Goal: Information Seeking & Learning: Find specific fact

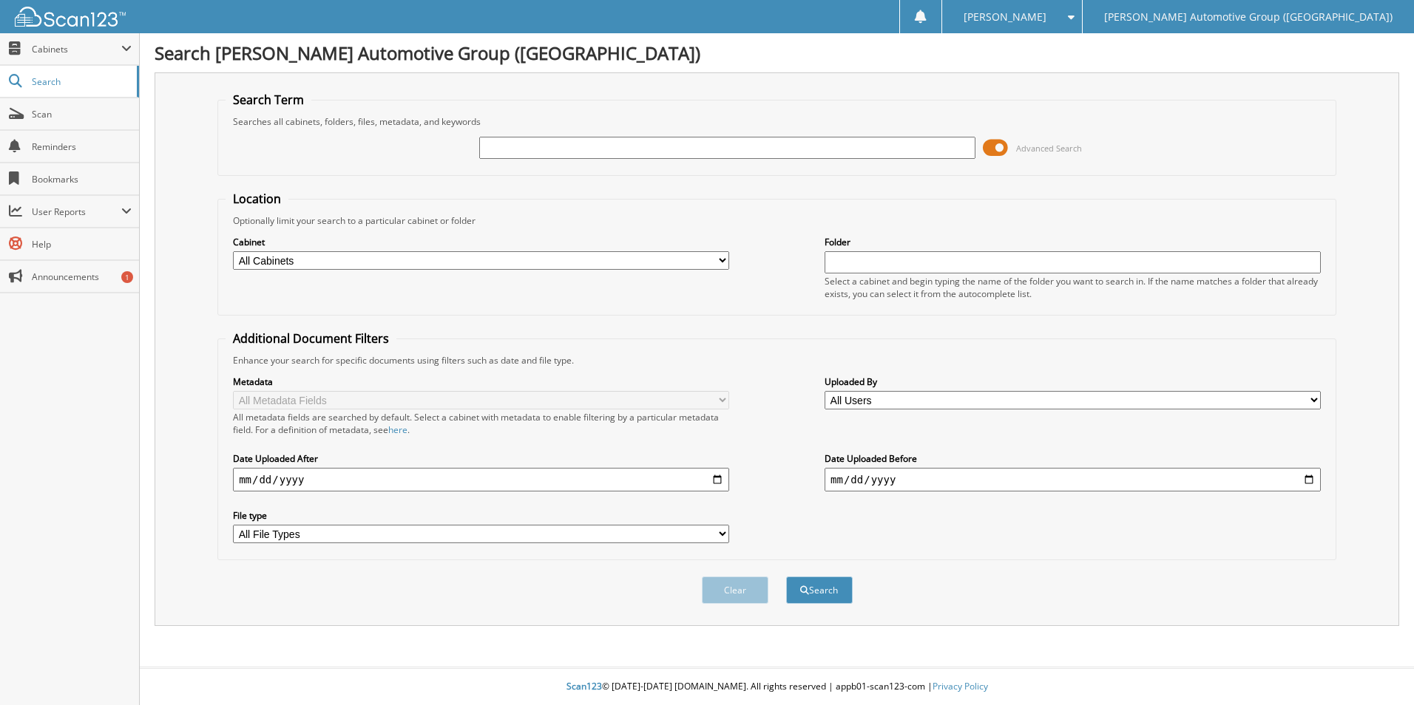
click at [739, 156] on input "text" at bounding box center [727, 148] width 496 height 22
drag, startPoint x: 1003, startPoint y: 146, endPoint x: 994, endPoint y: 146, distance: 8.9
click at [1002, 146] on span at bounding box center [995, 148] width 25 height 22
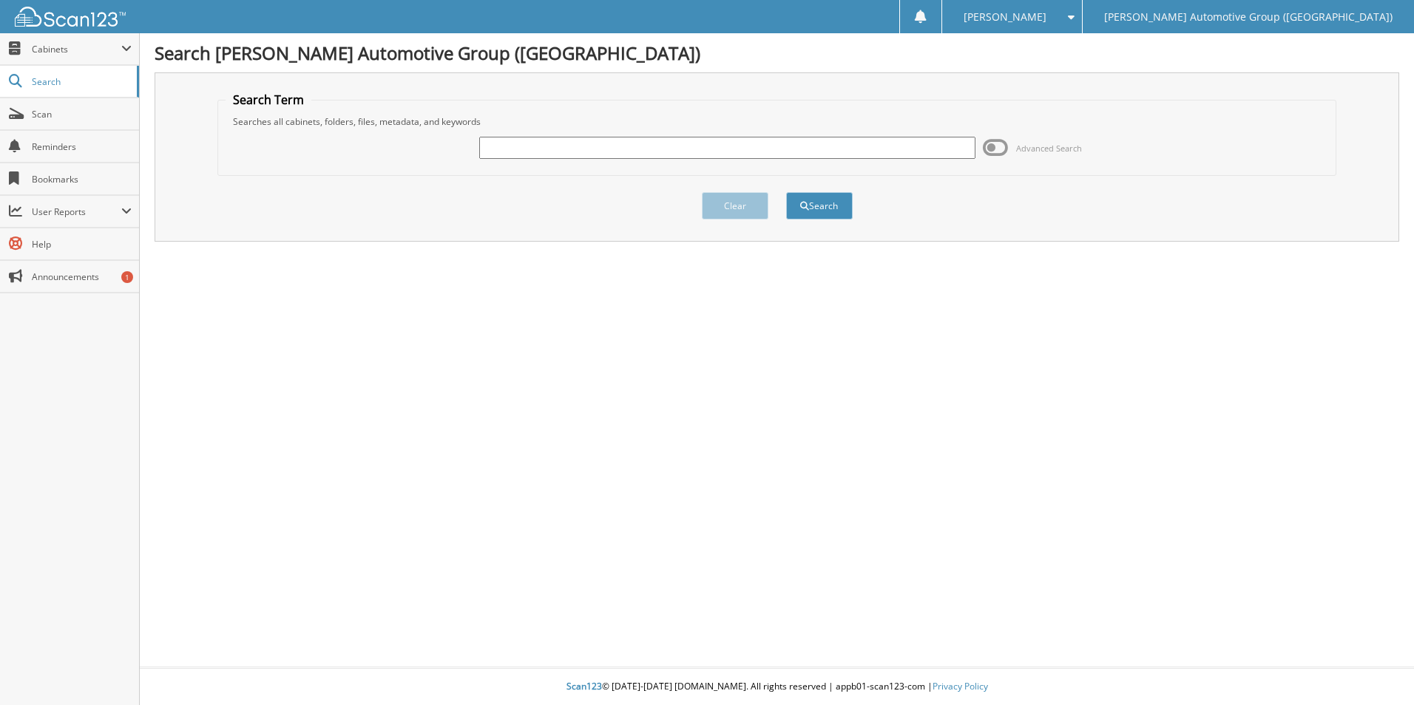
drag, startPoint x: 744, startPoint y: 157, endPoint x: 718, endPoint y: 153, distance: 27.0
click at [745, 157] on div at bounding box center [727, 147] width 496 height 25
click at [736, 149] on input "text" at bounding box center [727, 148] width 496 height 22
type input "462514"
click at [786, 192] on button "Search" at bounding box center [819, 205] width 67 height 27
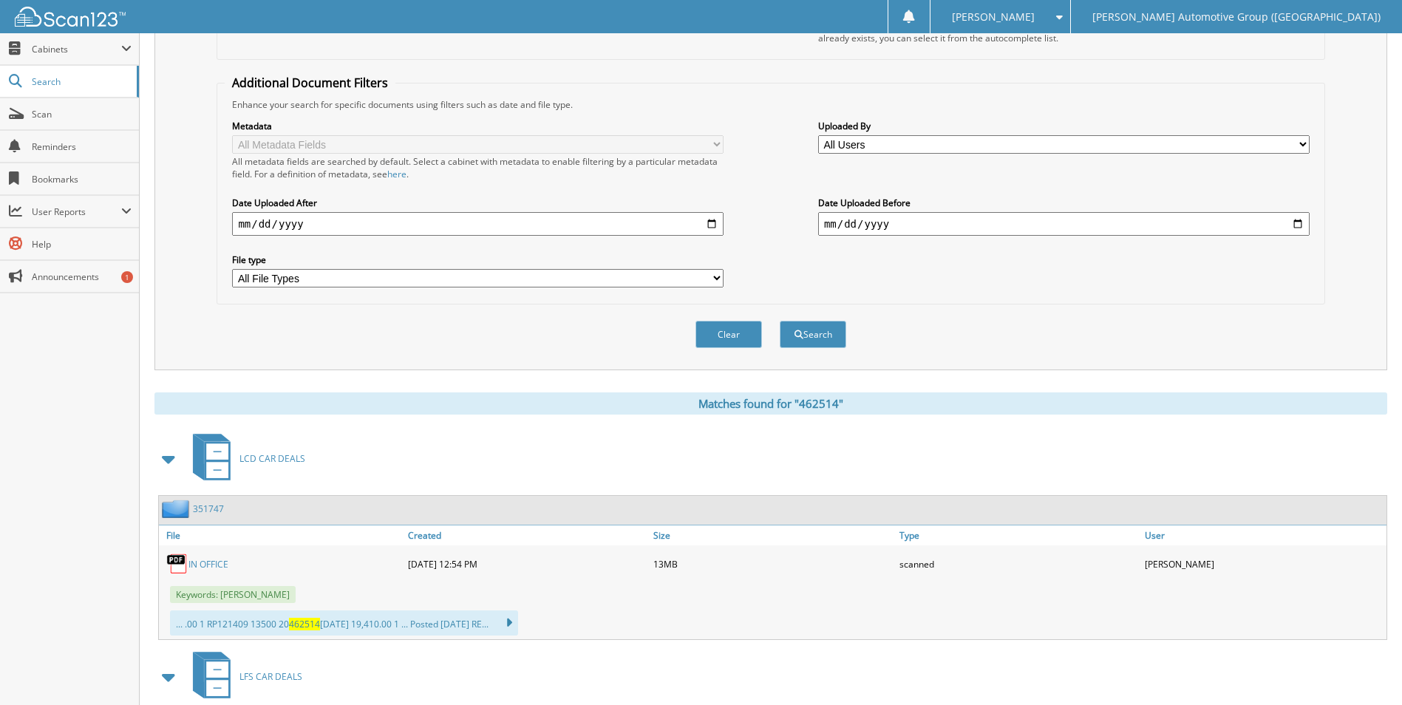
scroll to position [454, 0]
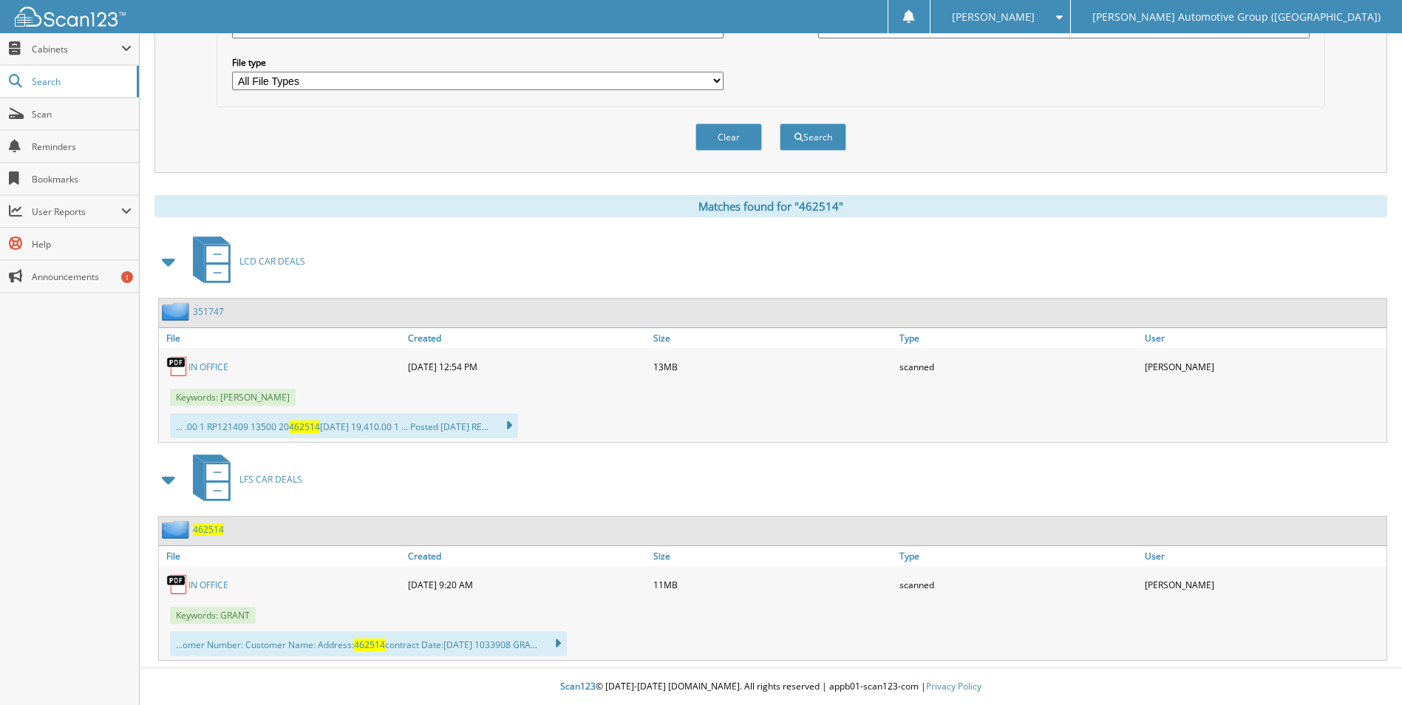
click at [198, 588] on link "IN OFFICE" at bounding box center [209, 585] width 40 height 13
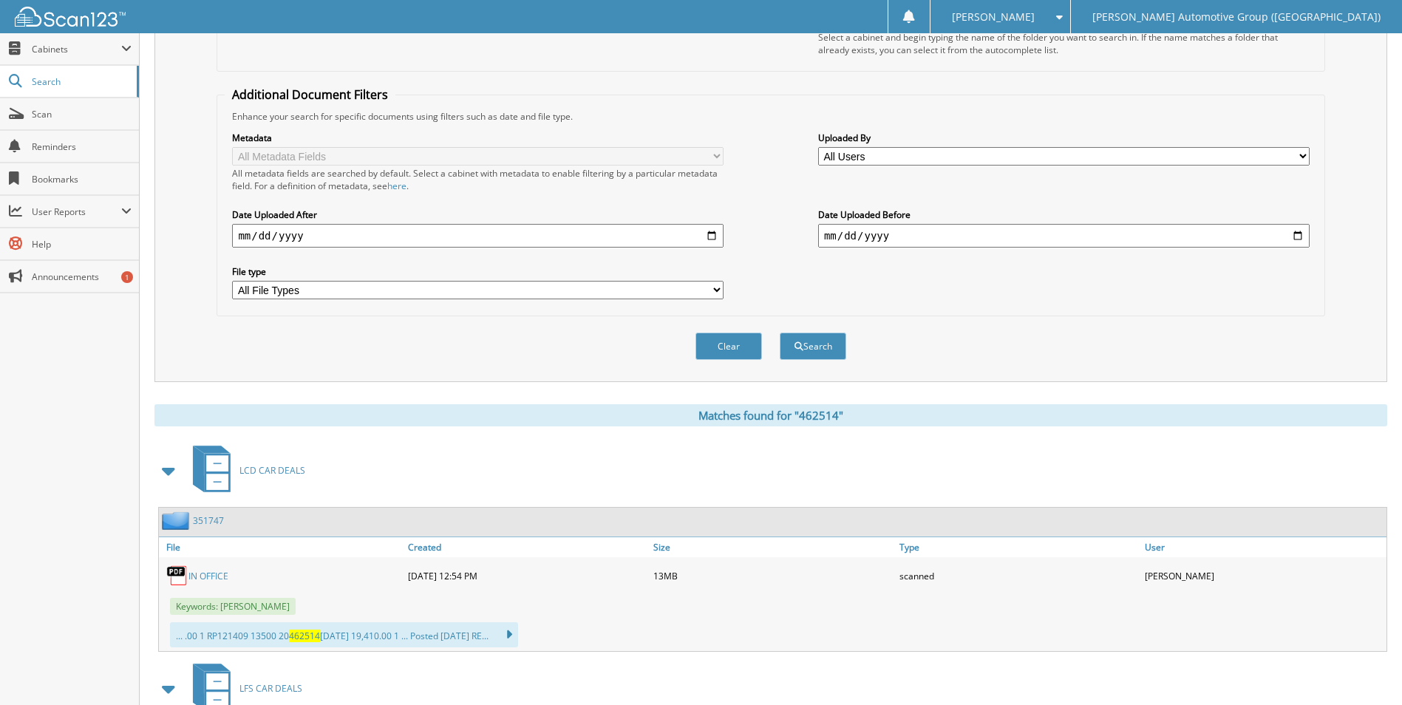
scroll to position [0, 0]
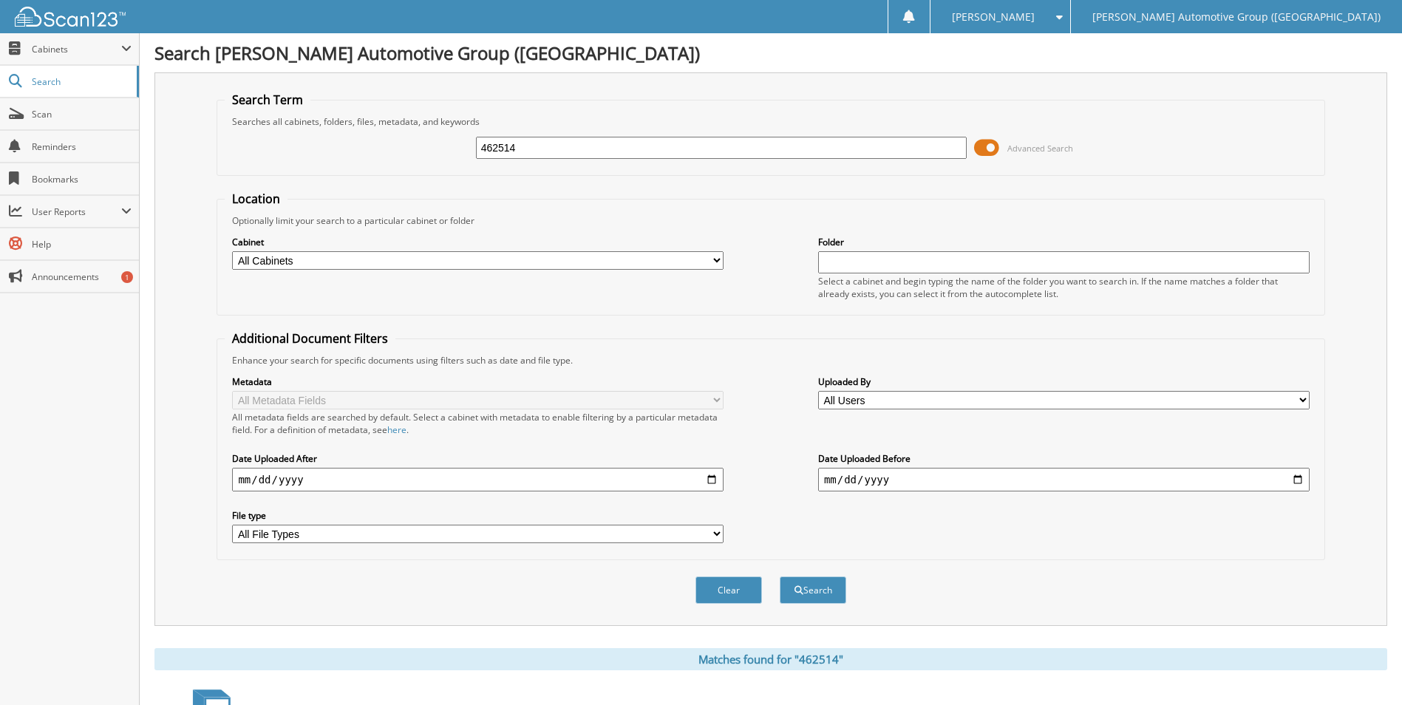
drag, startPoint x: 734, startPoint y: 147, endPoint x: 510, endPoint y: 112, distance: 226.7
click at [515, 105] on fieldset "Search Term Searches all cabinets, folders, files, metadata, and keywords 46251…" at bounding box center [771, 134] width 1108 height 84
type input "462534"
click at [780, 577] on button "Search" at bounding box center [813, 590] width 67 height 27
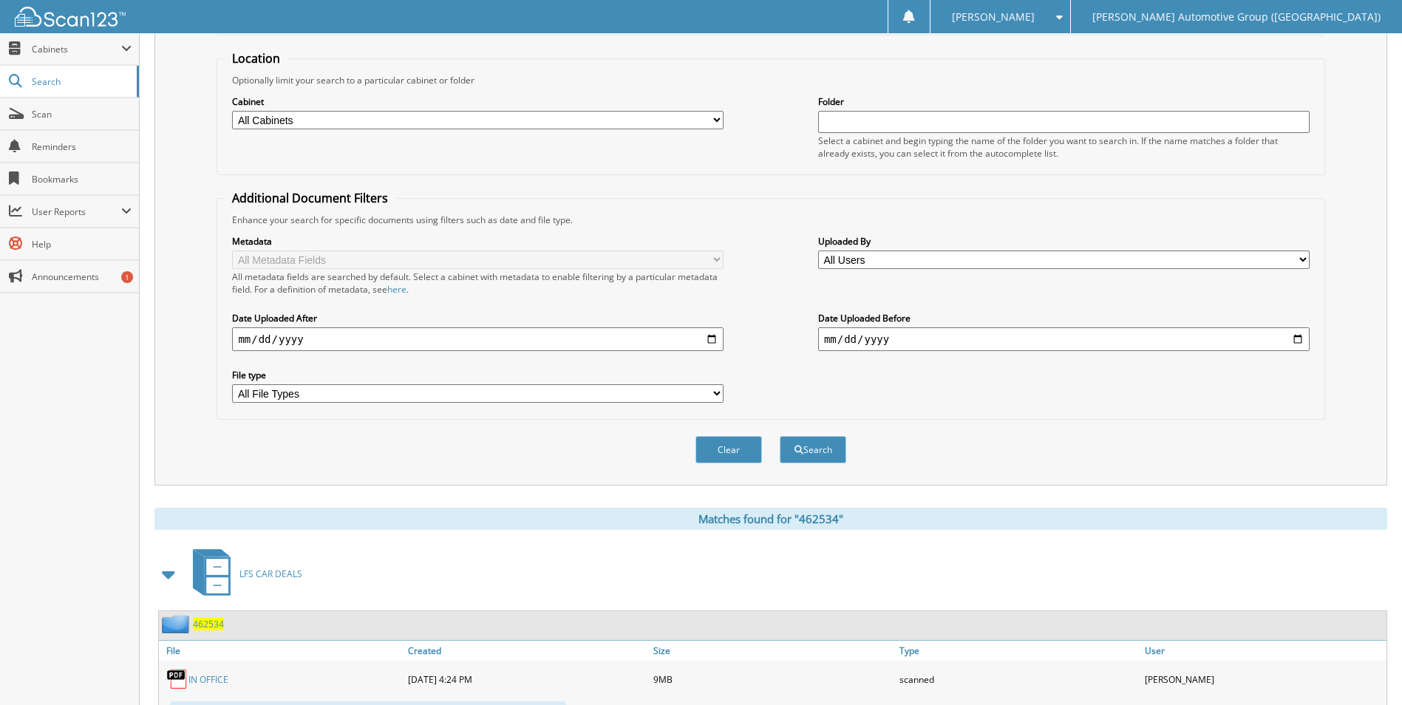
scroll to position [211, 0]
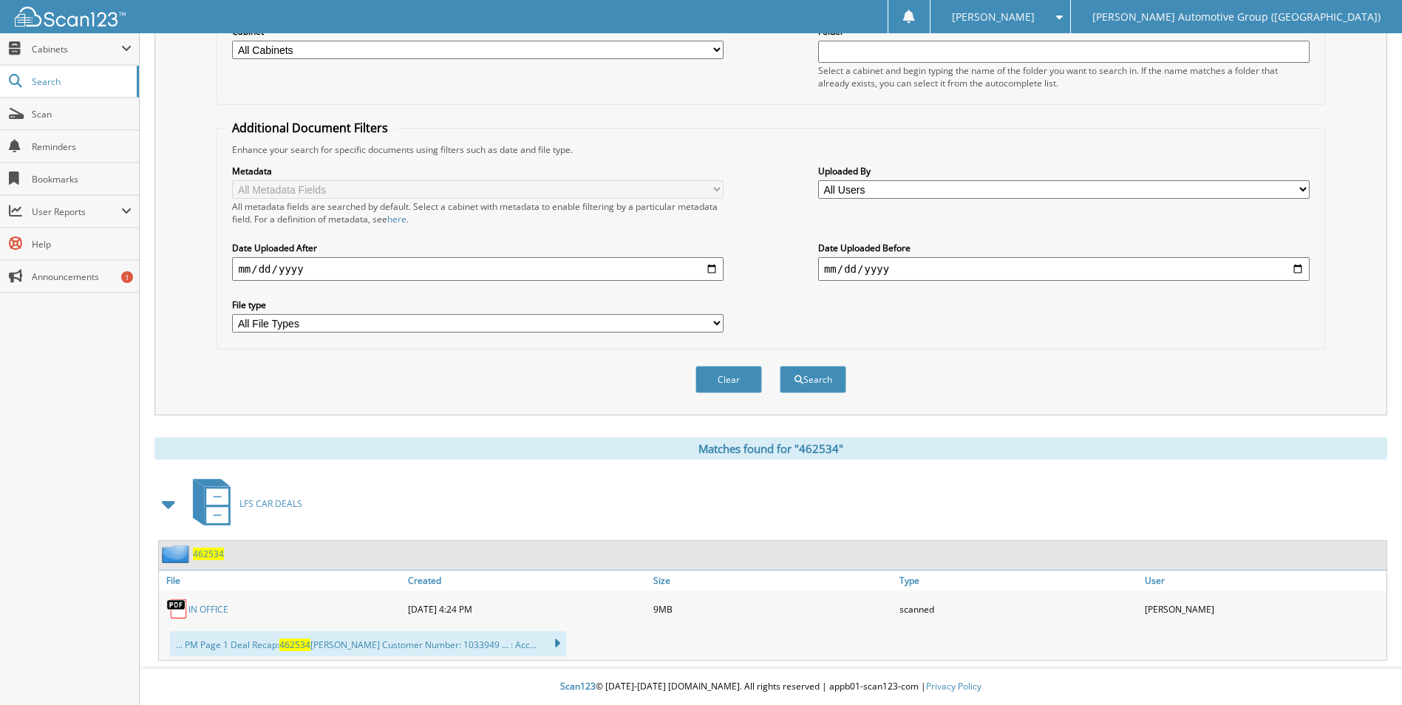
click at [192, 605] on link "IN OFFICE" at bounding box center [209, 609] width 40 height 13
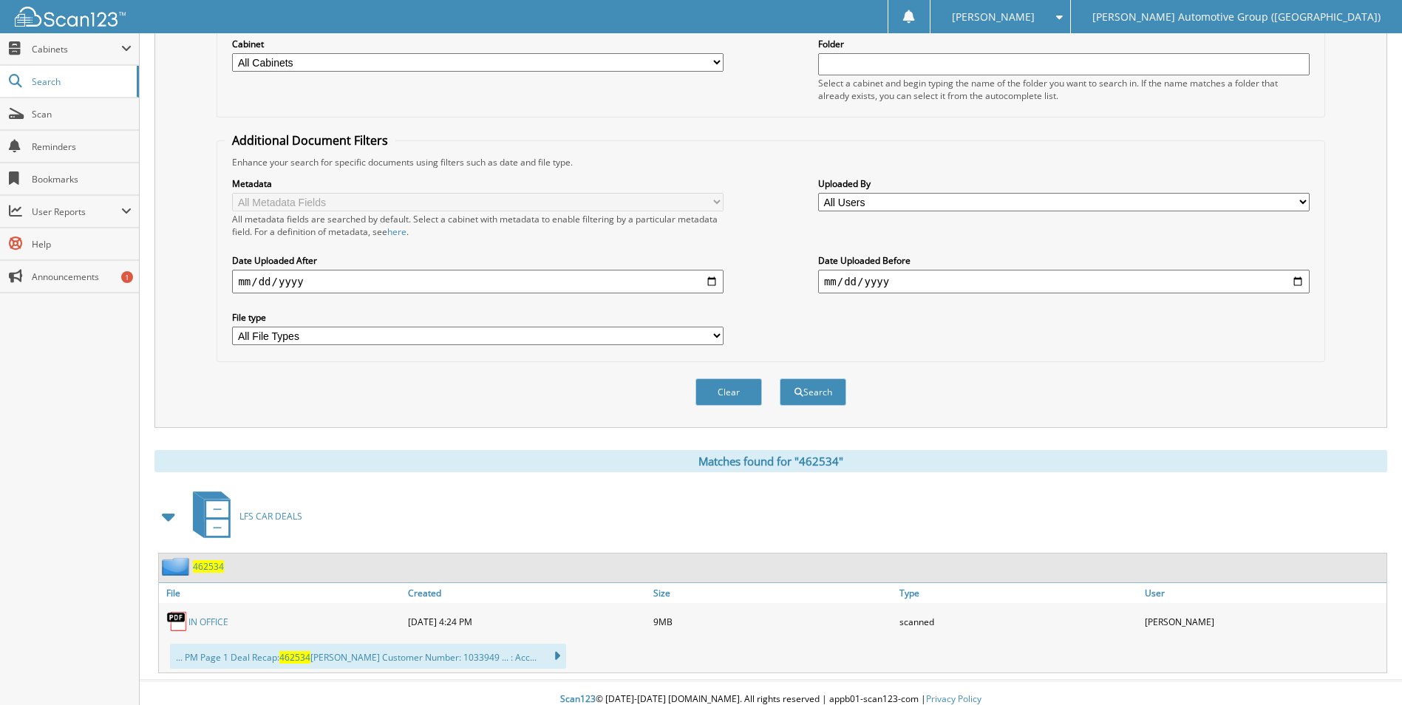
scroll to position [0, 0]
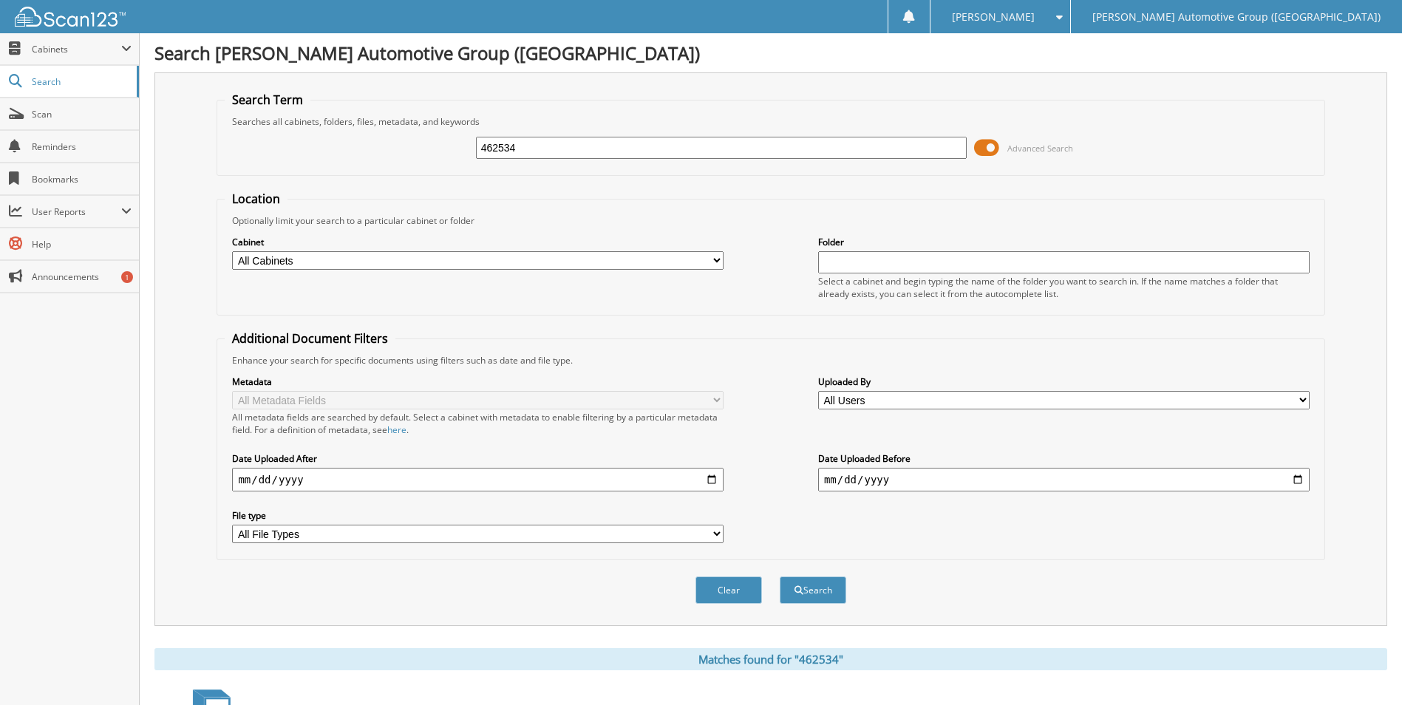
drag, startPoint x: 757, startPoint y: 147, endPoint x: 363, endPoint y: 143, distance: 394.1
click at [338, 146] on div "462534 Advanced Search" at bounding box center [771, 148] width 1092 height 40
type input "462514"
click at [780, 577] on button "Search" at bounding box center [813, 590] width 67 height 27
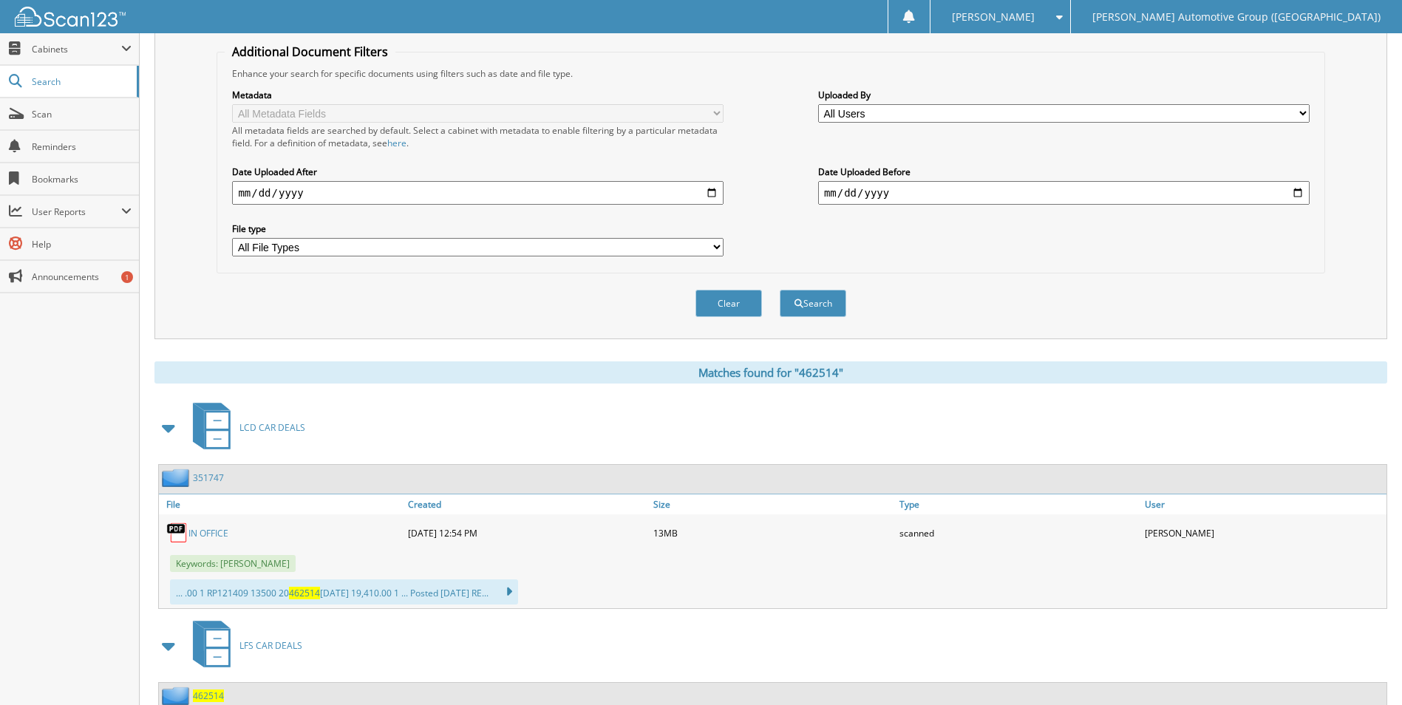
scroll to position [444, 0]
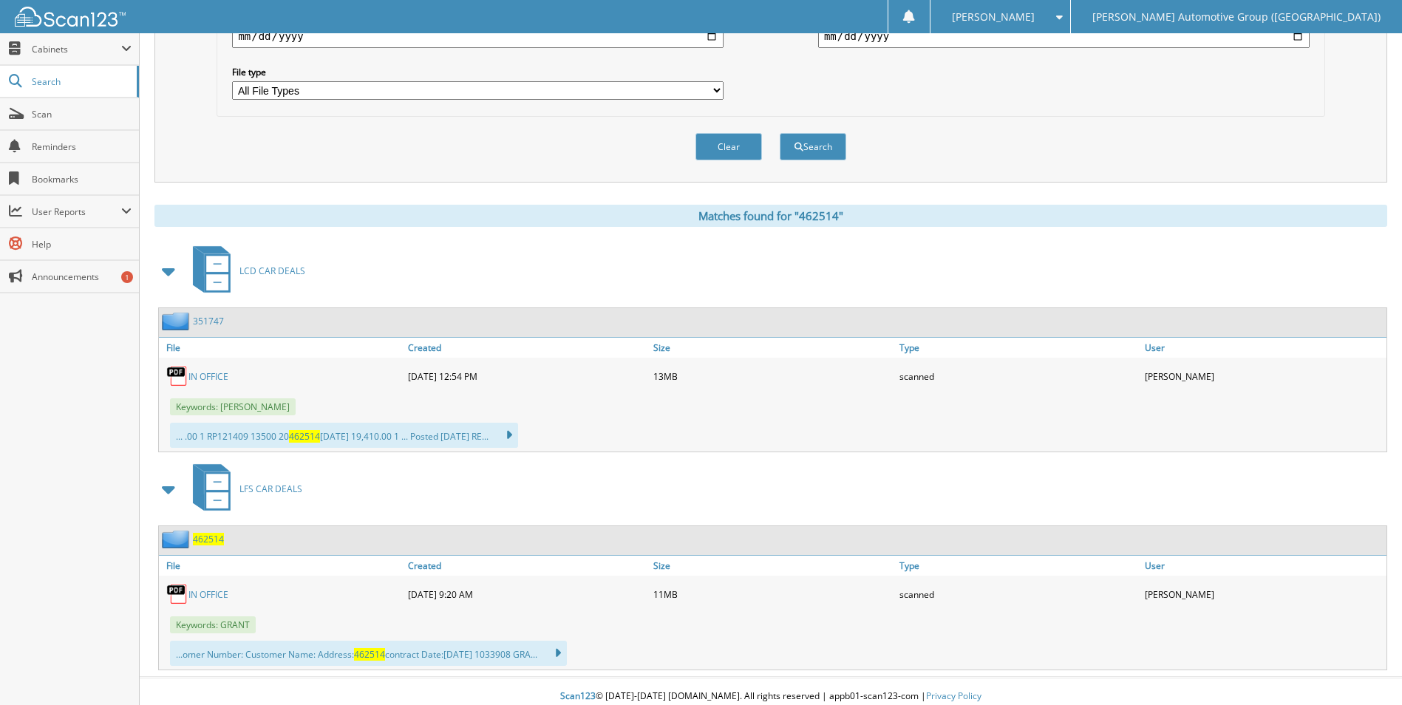
click at [207, 597] on link "IN OFFICE" at bounding box center [209, 594] width 40 height 13
